Goal: Use online tool/utility

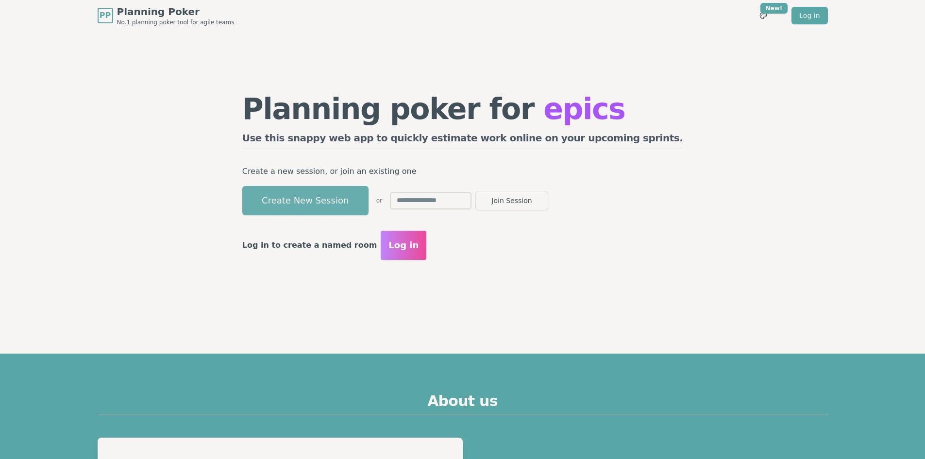
click at [366, 200] on button "Create New Session" at bounding box center [305, 200] width 126 height 29
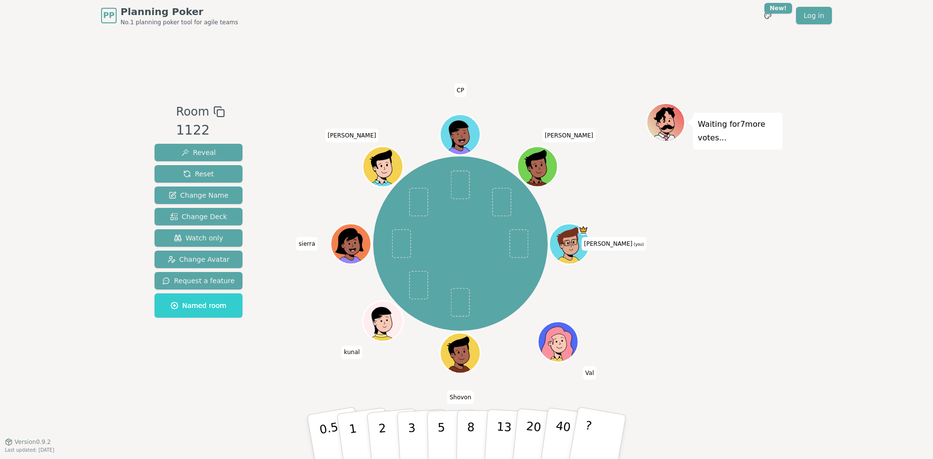
click at [290, 164] on div "[PERSON_NAME] (you) [PERSON_NAME] kunal [PERSON_NAME] [PERSON_NAME]" at bounding box center [460, 243] width 372 height 247
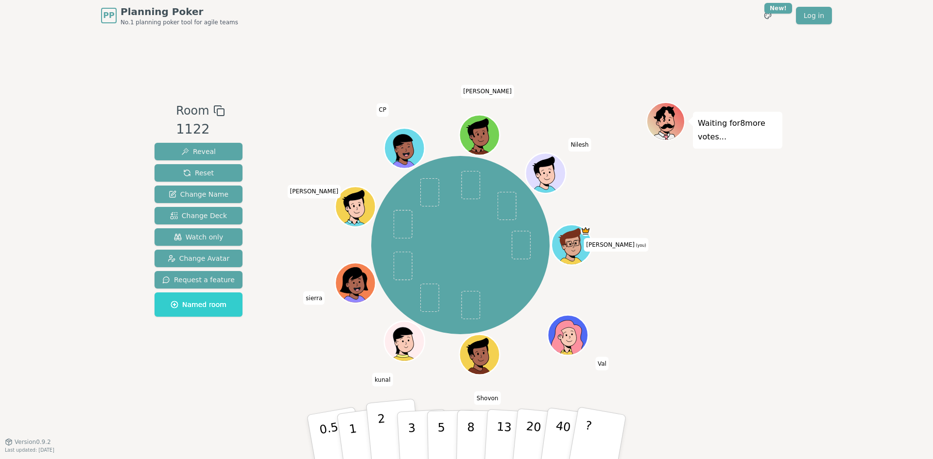
click at [385, 423] on button "2" at bounding box center [393, 437] width 55 height 77
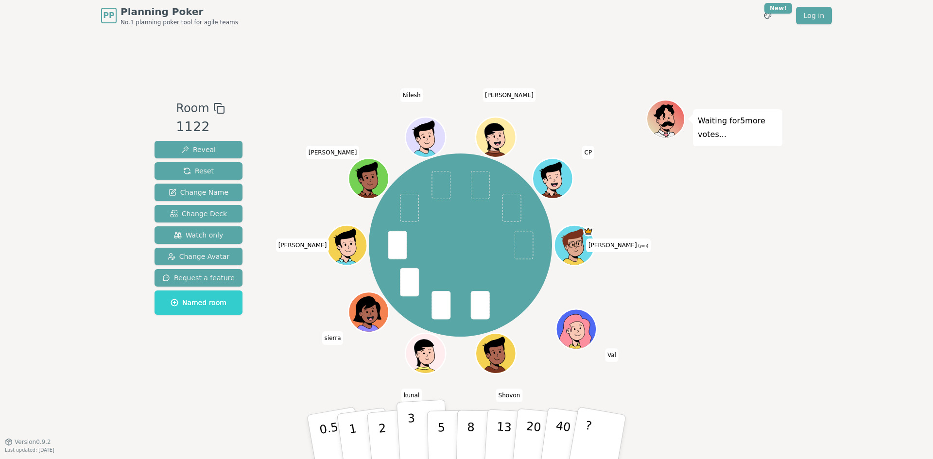
click at [422, 423] on button "3" at bounding box center [422, 437] width 53 height 76
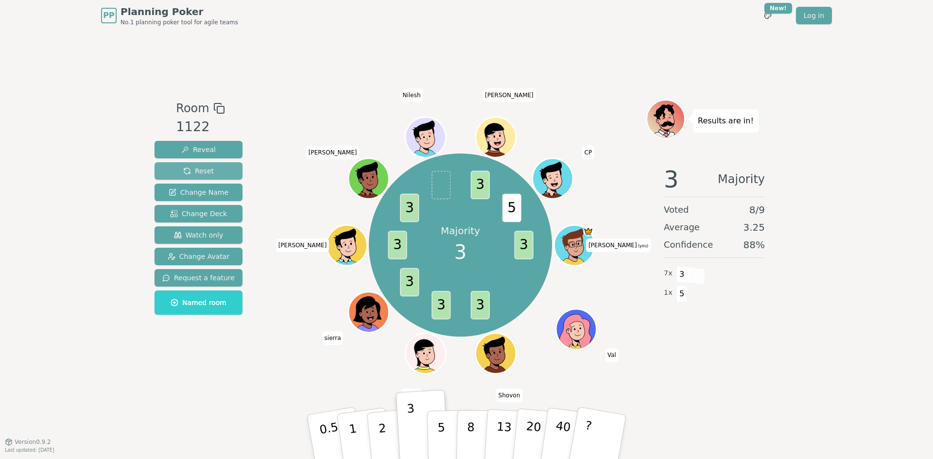
click at [199, 174] on span "Reset" at bounding box center [198, 171] width 31 height 10
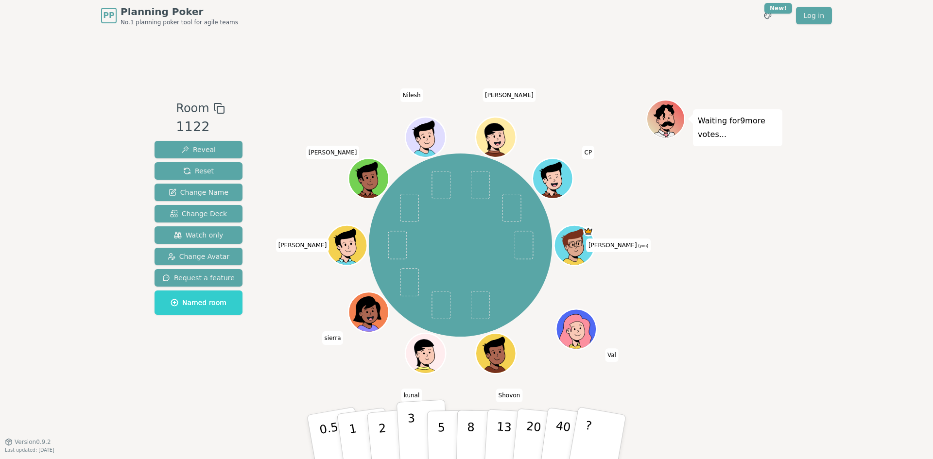
click at [410, 427] on p "3" at bounding box center [412, 437] width 11 height 53
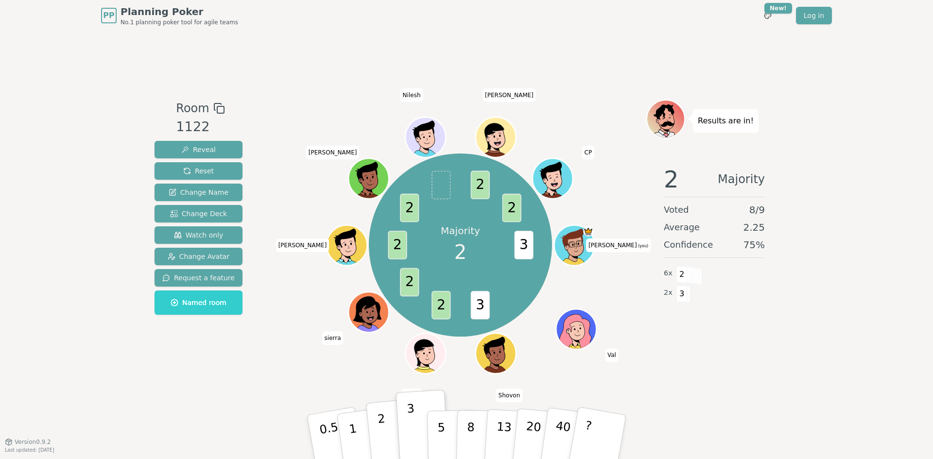
click at [387, 422] on button "2" at bounding box center [393, 437] width 55 height 77
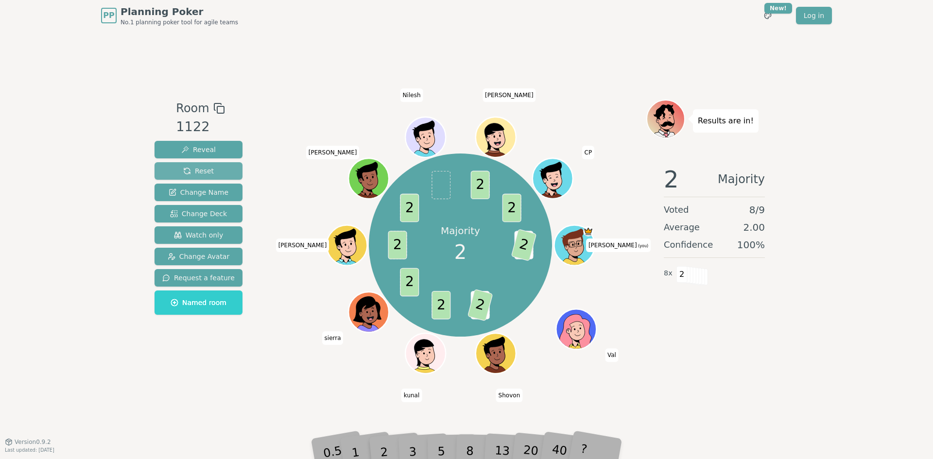
click at [193, 170] on span "Reset" at bounding box center [198, 171] width 31 height 10
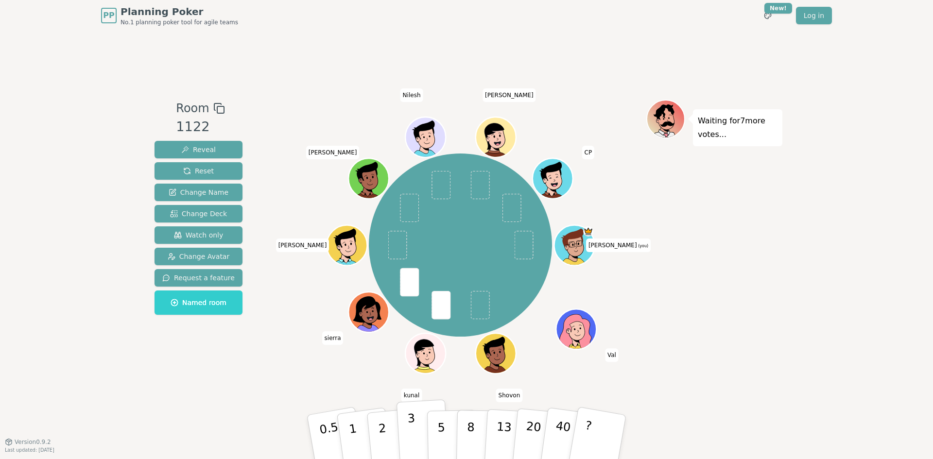
click at [407, 431] on button "3" at bounding box center [422, 437] width 53 height 76
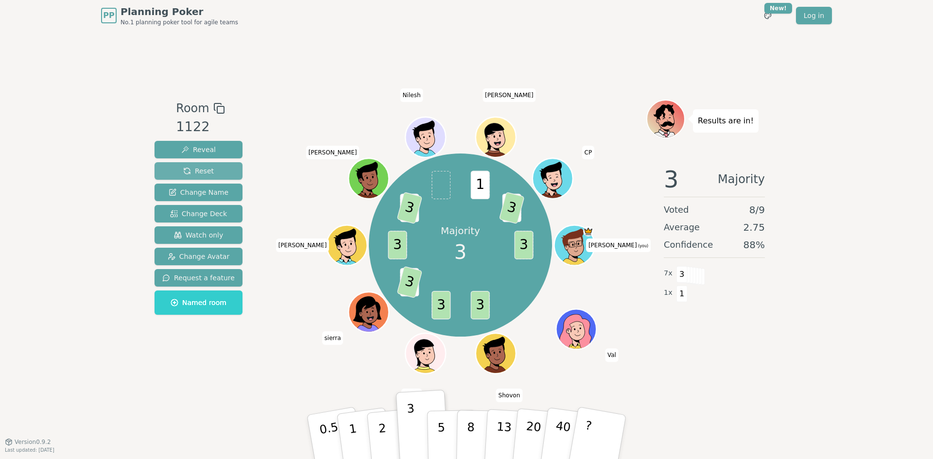
click at [175, 173] on button "Reset" at bounding box center [198, 170] width 88 height 17
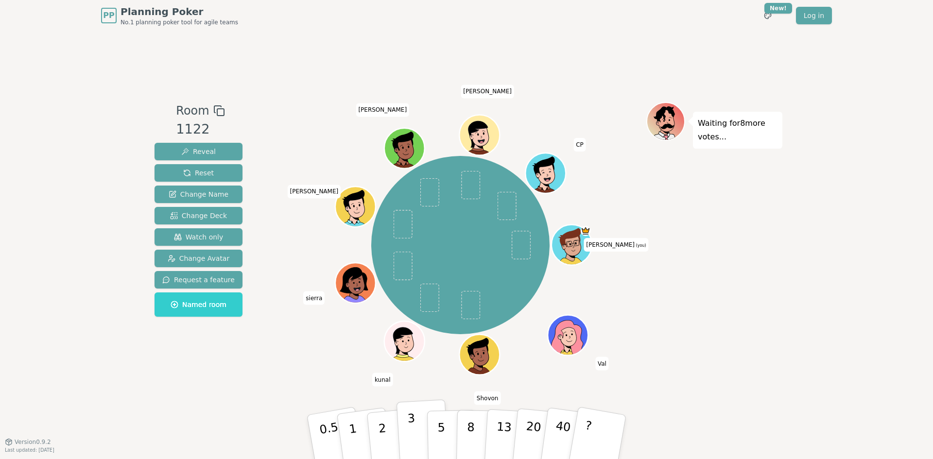
click at [404, 429] on button "3" at bounding box center [422, 437] width 53 height 76
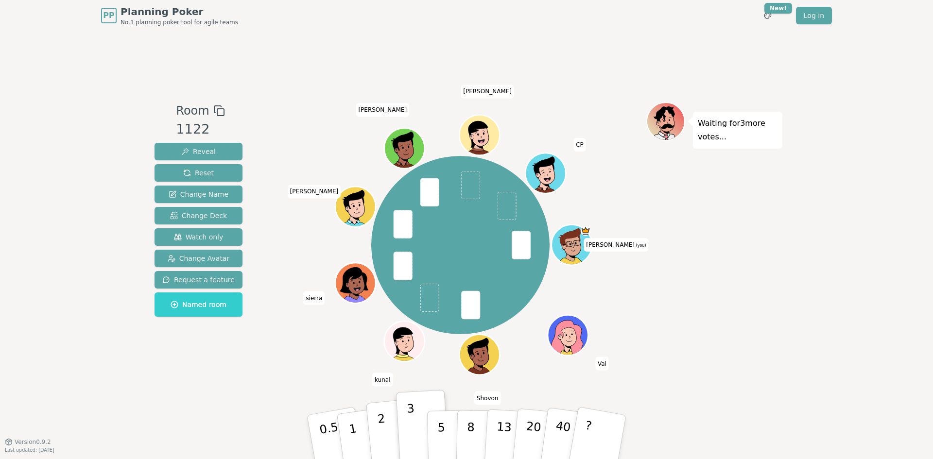
click at [374, 427] on button "2" at bounding box center [393, 437] width 55 height 77
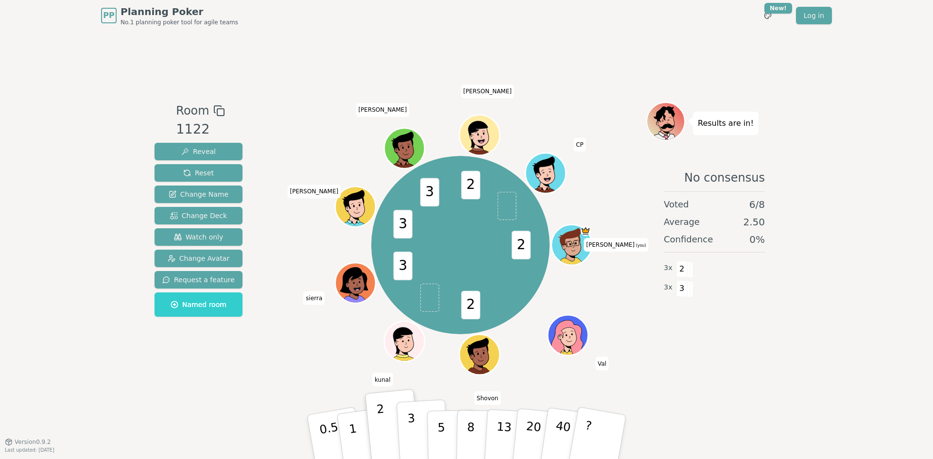
click at [412, 421] on p "3" at bounding box center [412, 437] width 11 height 53
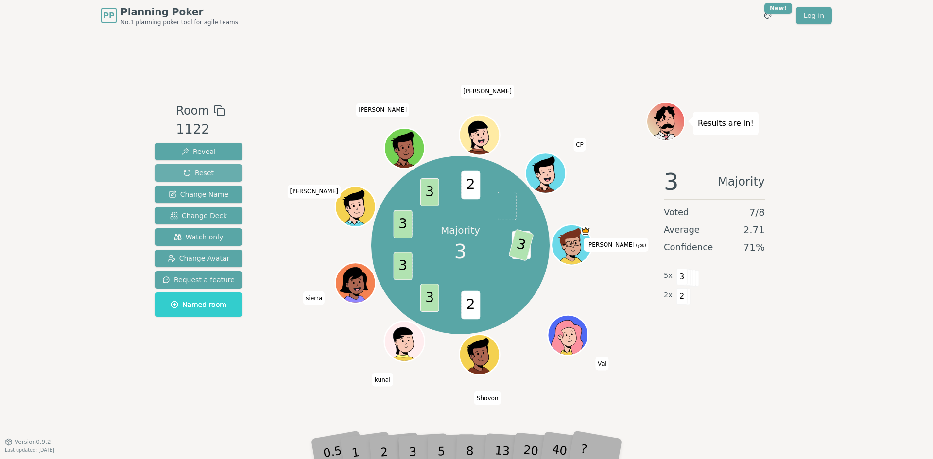
click at [204, 173] on span "Reset" at bounding box center [198, 173] width 31 height 10
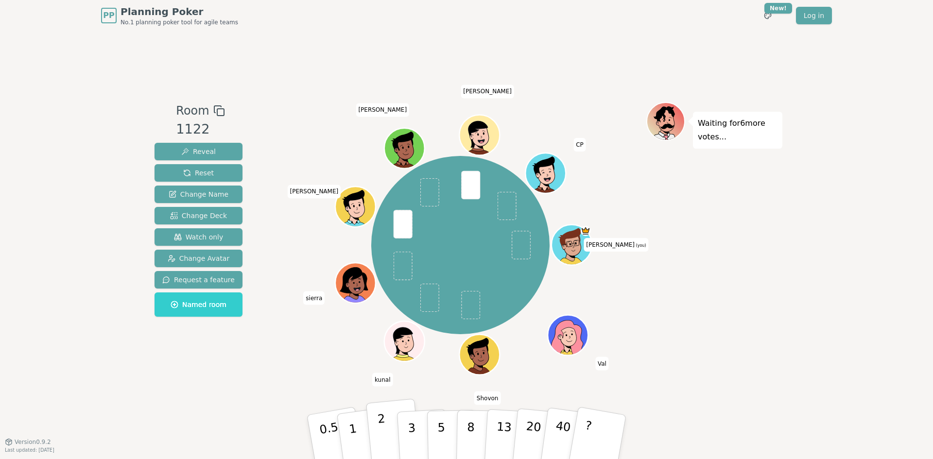
click at [390, 424] on button "2" at bounding box center [393, 437] width 55 height 77
click at [413, 422] on p "3" at bounding box center [412, 437] width 11 height 53
click at [384, 423] on p "2" at bounding box center [383, 438] width 13 height 53
click at [406, 430] on button "3" at bounding box center [422, 437] width 53 height 76
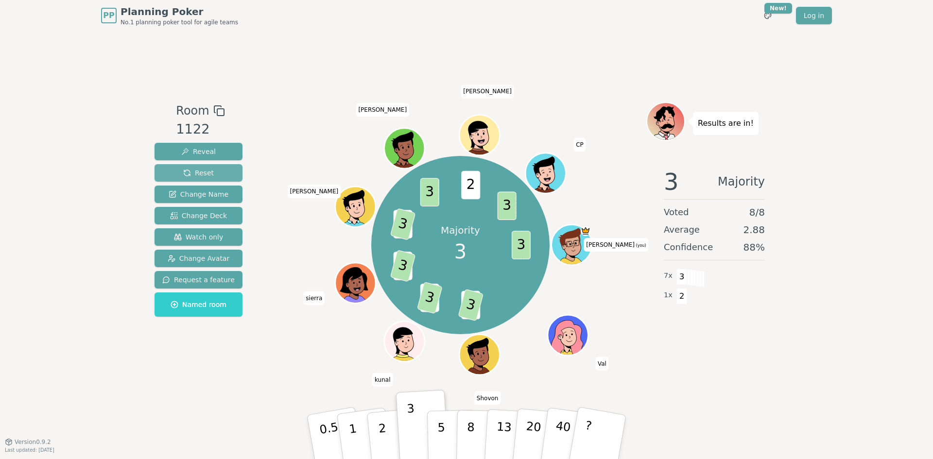
click at [183, 173] on span "Reset" at bounding box center [198, 173] width 31 height 10
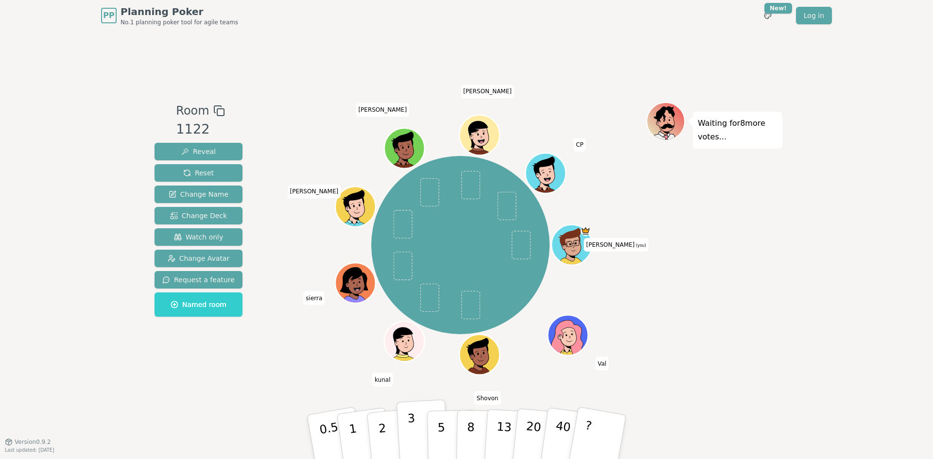
click at [418, 427] on button "3" at bounding box center [422, 437] width 53 height 76
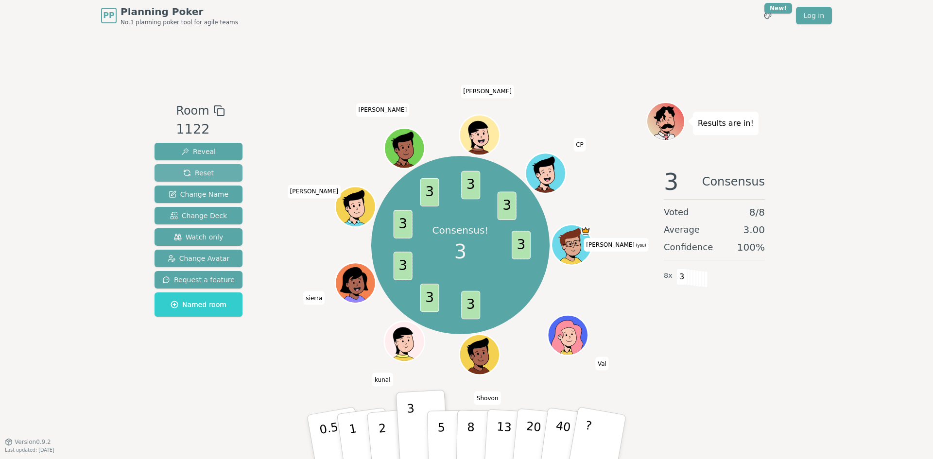
click at [195, 169] on span "Reset" at bounding box center [198, 173] width 31 height 10
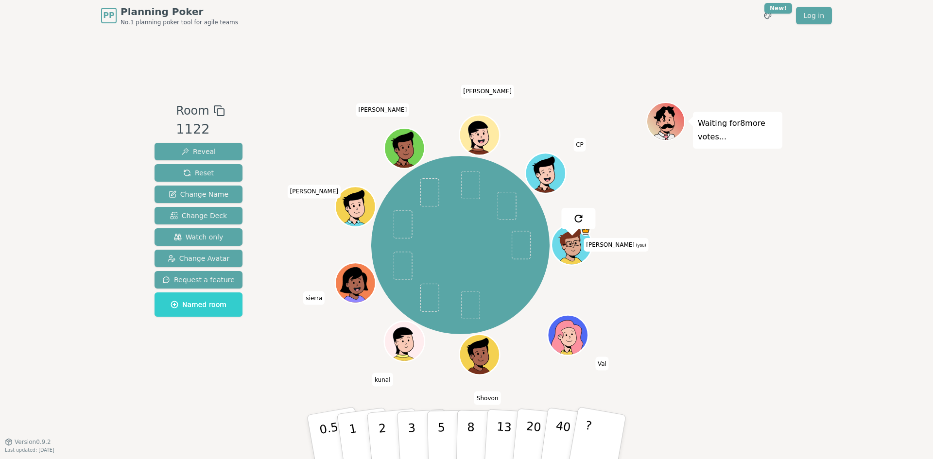
click at [66, 215] on div "PP Planning Poker No.1 planning poker tool for agile teams Toggle theme New! Lo…" at bounding box center [466, 229] width 933 height 459
click at [436, 422] on button "5" at bounding box center [452, 437] width 50 height 74
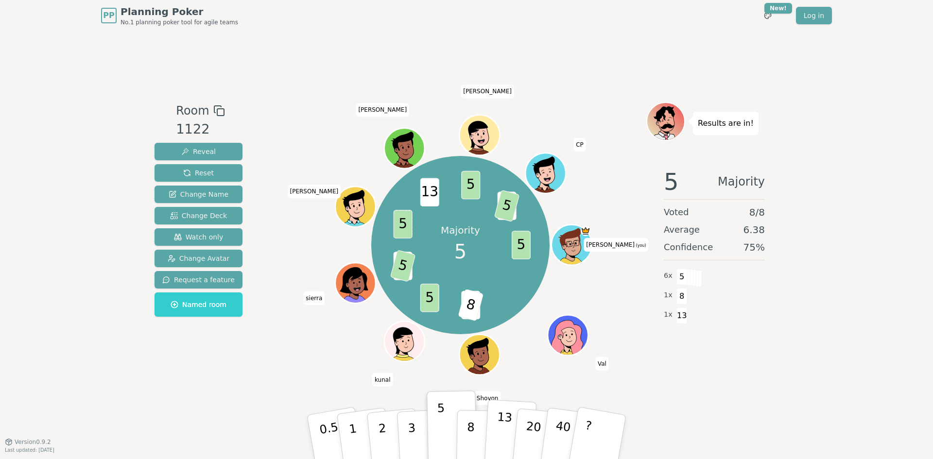
click at [503, 428] on p "13" at bounding box center [504, 436] width 18 height 53
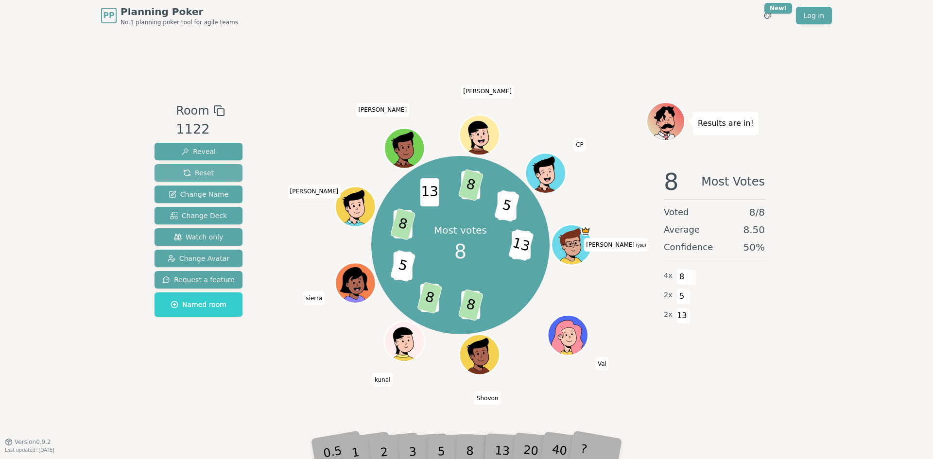
click at [224, 174] on button "Reset" at bounding box center [198, 172] width 88 height 17
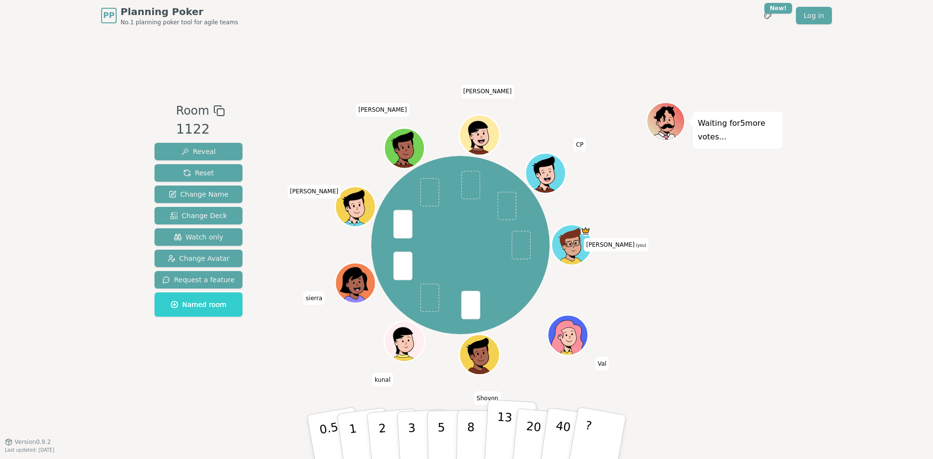
click at [498, 425] on p "13" at bounding box center [504, 436] width 18 height 53
click at [442, 423] on p "5" at bounding box center [441, 437] width 8 height 52
click at [440, 417] on p "5" at bounding box center [441, 437] width 8 height 52
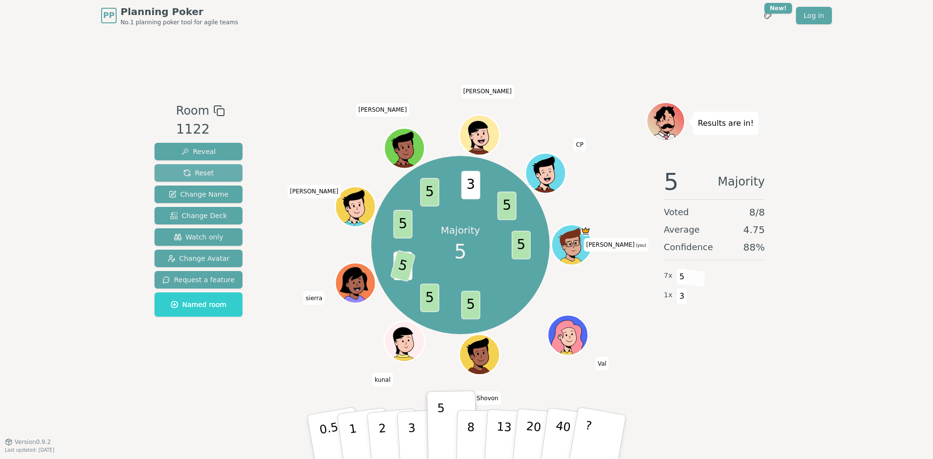
click at [219, 172] on button "Reset" at bounding box center [198, 172] width 88 height 17
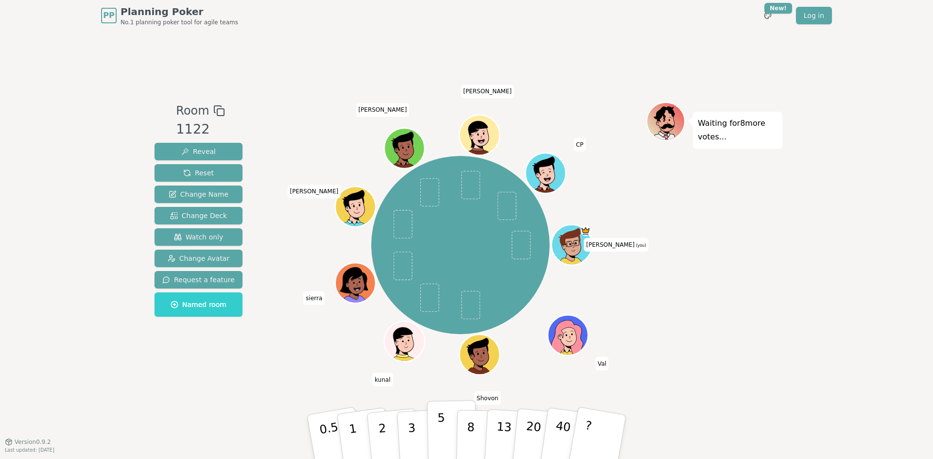
click at [447, 423] on button "5" at bounding box center [452, 437] width 50 height 74
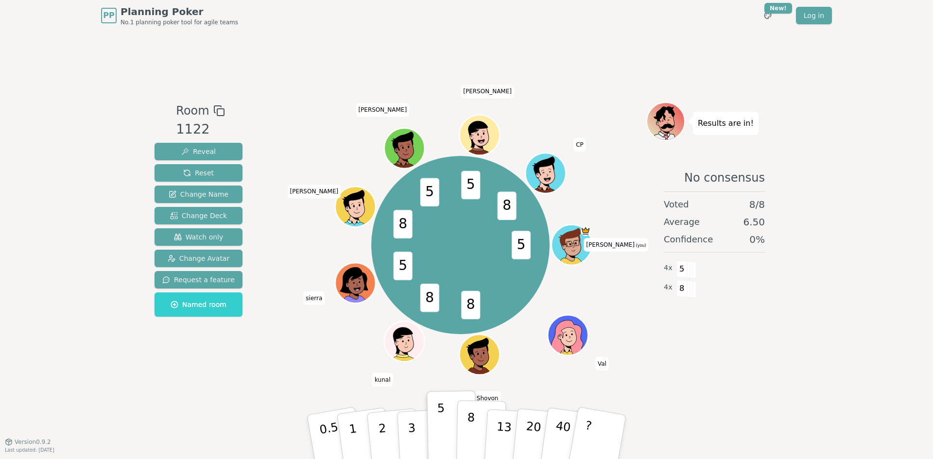
click at [473, 427] on button "8" at bounding box center [481, 437] width 50 height 74
